Goal: Information Seeking & Learning: Learn about a topic

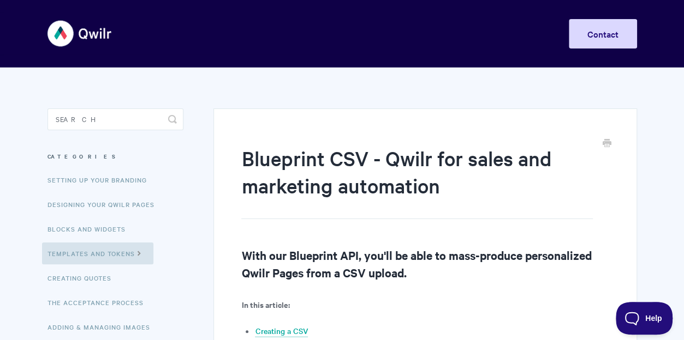
scroll to position [55, 0]
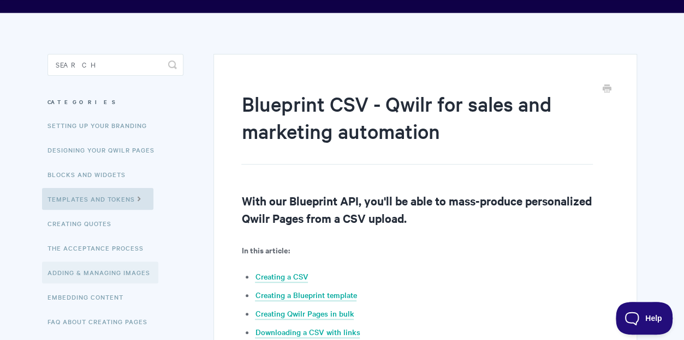
click at [110, 276] on link "Adding & Managing Images" at bounding box center [100, 273] width 116 height 22
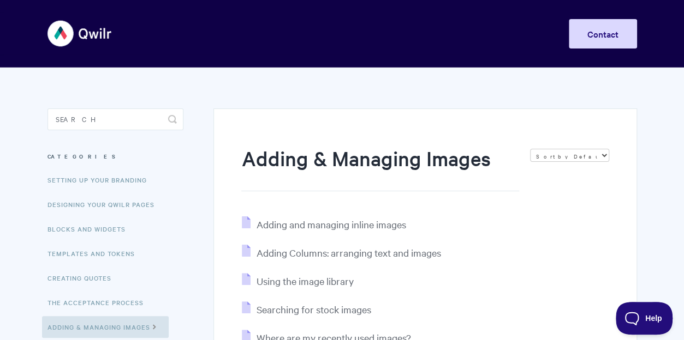
scroll to position [109, 0]
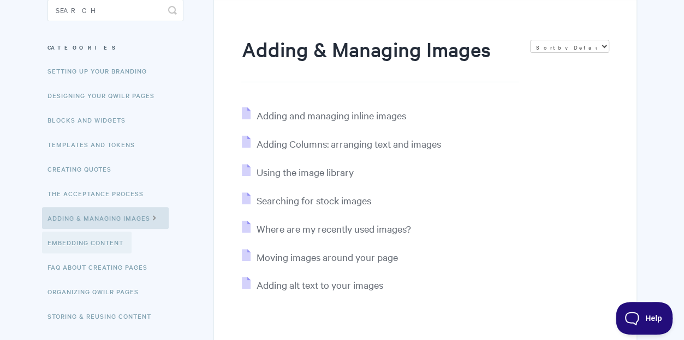
click at [92, 242] on link "Embedding Content" at bounding box center [86, 243] width 89 height 22
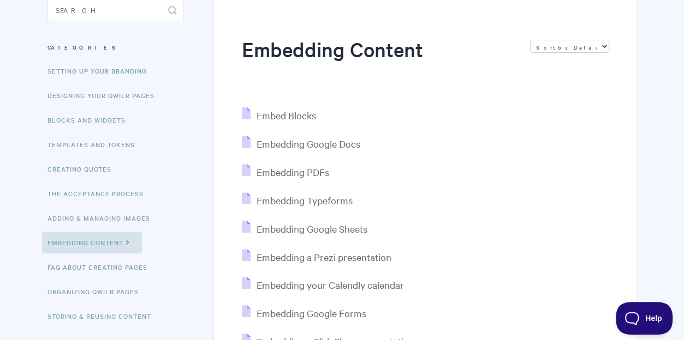
scroll to position [55, 0]
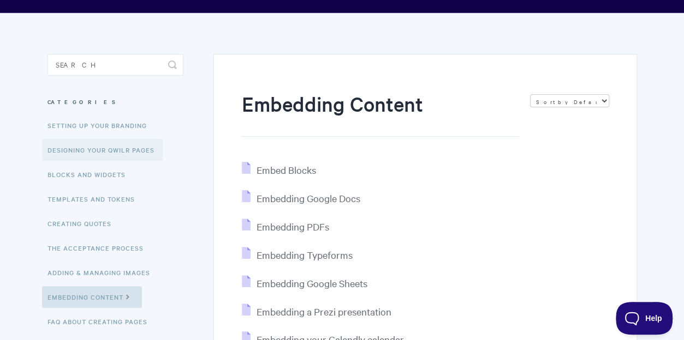
click at [135, 153] on link "Designing Your Qwilr Pages" at bounding box center [102, 150] width 121 height 22
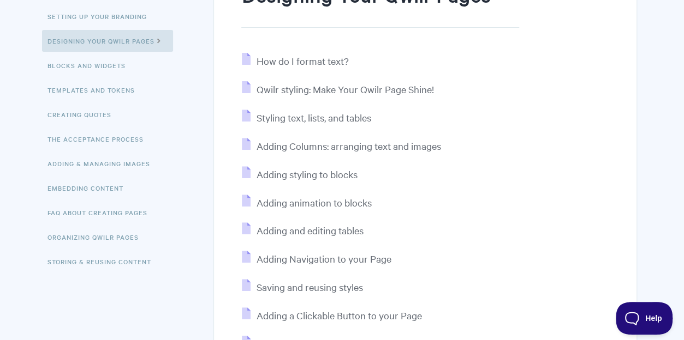
scroll to position [218, 0]
